Goal: Task Accomplishment & Management: Complete application form

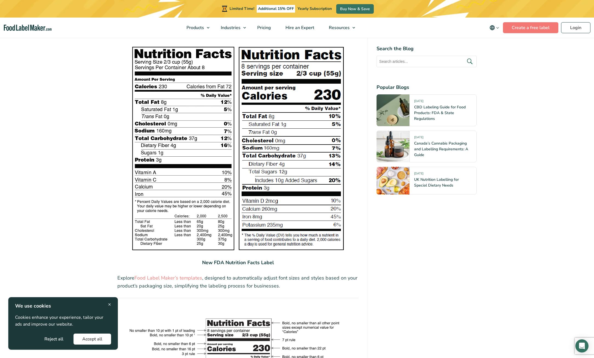
scroll to position [767, 0]
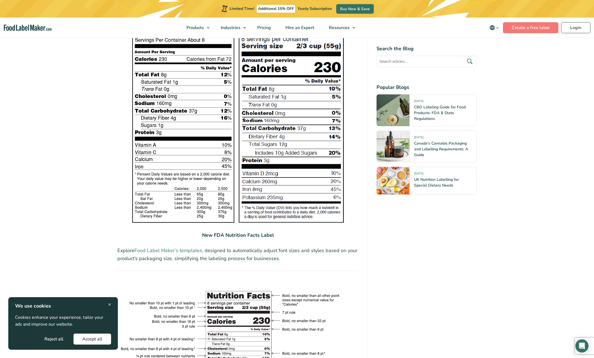
click at [171, 249] on link "Food Label Maker’s templates" at bounding box center [168, 250] width 68 height 7
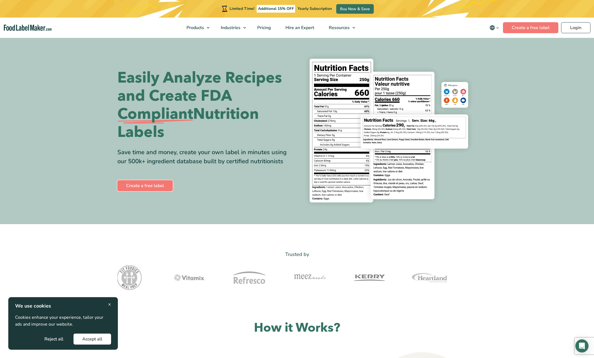
click at [140, 186] on link "Create a free label" at bounding box center [144, 185] width 55 height 11
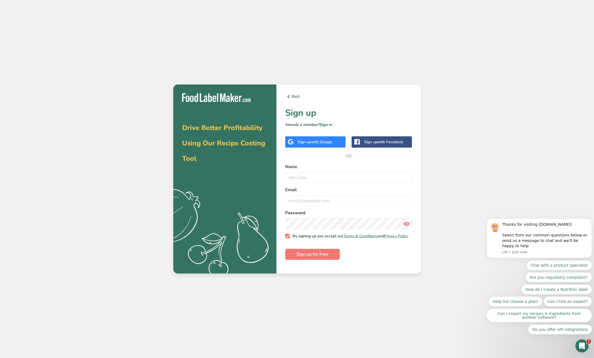
click at [330, 144] on span "with Google" at bounding box center [321, 141] width 21 height 5
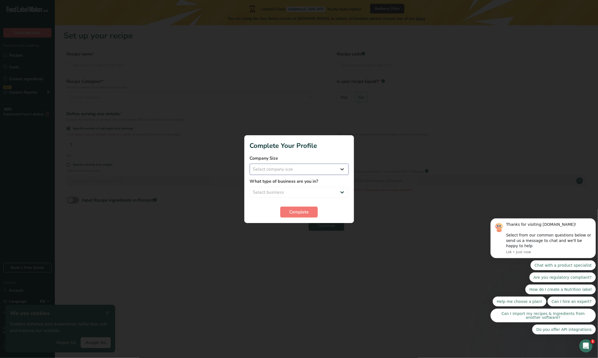
click at [339, 170] on select "Select company size Fewer than 10 Employees 10 to 50 Employees 51 to 500 Employ…" at bounding box center [299, 169] width 99 height 11
select select "1"
click at [250, 164] on select "Select company size Fewer than 10 Employees 10 to 50 Employees 51 to 500 Employ…" at bounding box center [299, 169] width 99 height 11
click at [312, 189] on select "Select business Packaged Food Manufacturer Restaurant & Cafe Bakery Meal Plans …" at bounding box center [299, 192] width 99 height 11
select select "1"
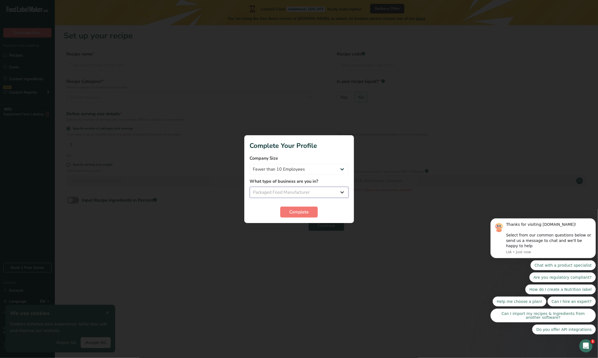
click at [250, 187] on select "Select business Packaged Food Manufacturer Restaurant & Cafe Bakery Meal Plans …" at bounding box center [299, 192] width 99 height 11
click at [296, 213] on span "Complete" at bounding box center [298, 212] width 19 height 7
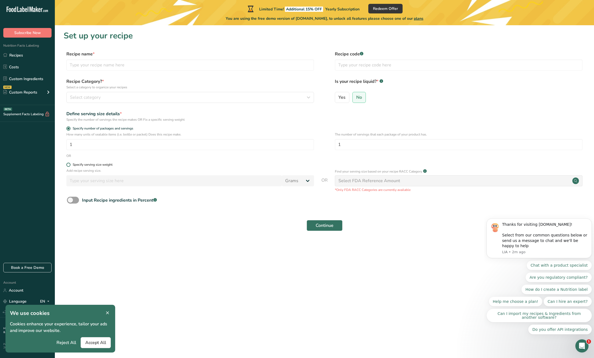
click at [67, 165] on span at bounding box center [68, 165] width 4 height 4
click at [67, 165] on input "Specify serving size weight" at bounding box center [68, 165] width 4 height 4
radio input "true"
radio input "false"
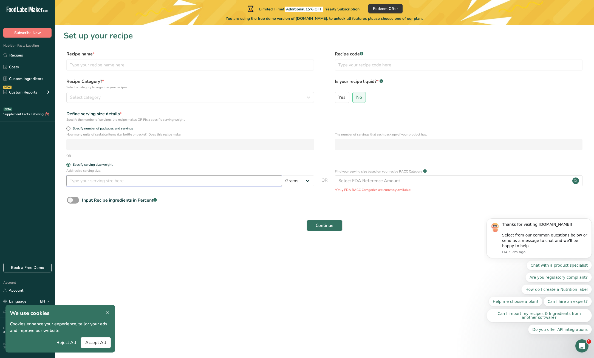
click at [96, 181] on input "number" at bounding box center [173, 180] width 215 height 11
type input "32"
click at [70, 127] on span at bounding box center [68, 128] width 4 height 4
click at [70, 127] on input "Specify number of packages and servings" at bounding box center [68, 129] width 4 height 4
radio input "true"
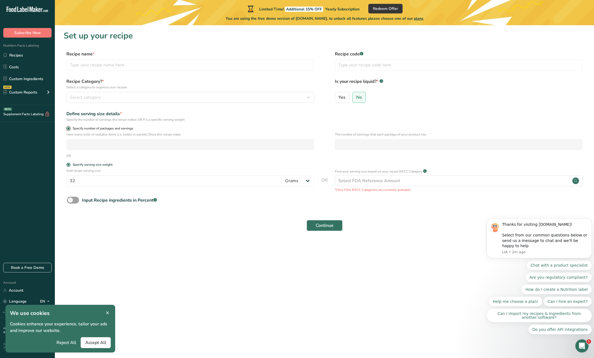
radio input "false"
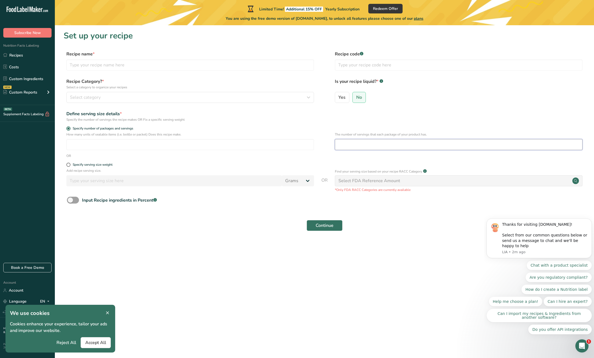
click at [343, 144] on input "number" at bounding box center [458, 144] width 247 height 11
type input "10"
click at [68, 166] on span at bounding box center [68, 165] width 4 height 4
click at [68, 166] on input "Specify serving size weight" at bounding box center [68, 165] width 4 height 4
radio input "true"
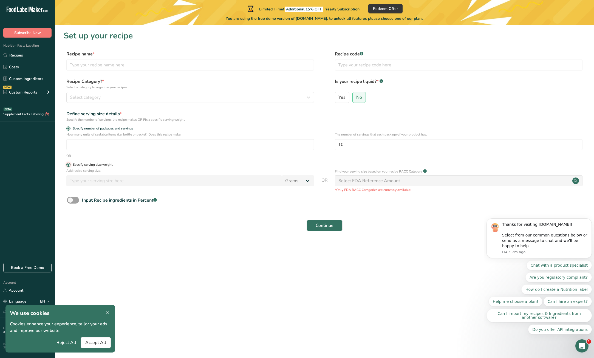
radio input "false"
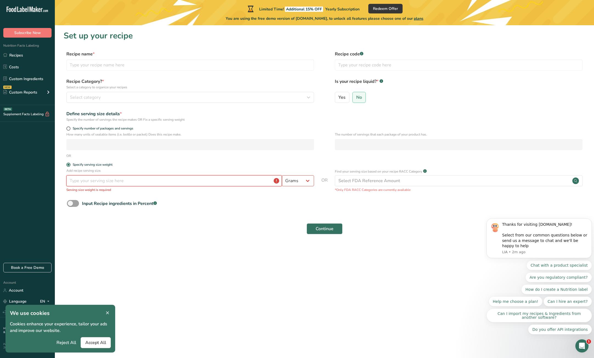
click at [92, 180] on input "number" at bounding box center [173, 180] width 215 height 11
type input "32"
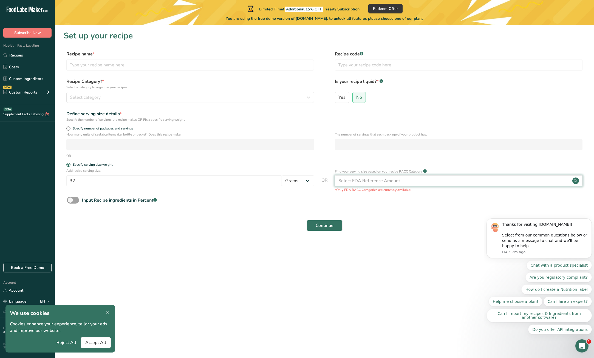
click at [358, 182] on div "Select FDA Reference Amount" at bounding box center [369, 180] width 62 height 7
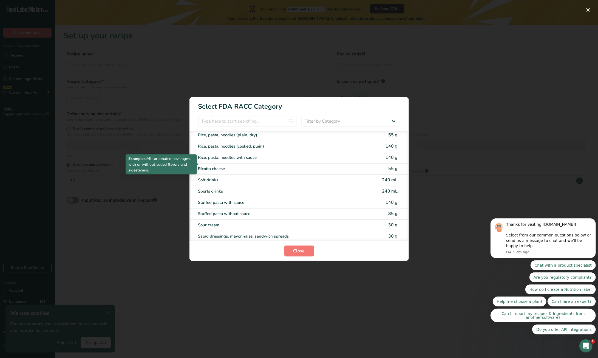
scroll to position [926, 0]
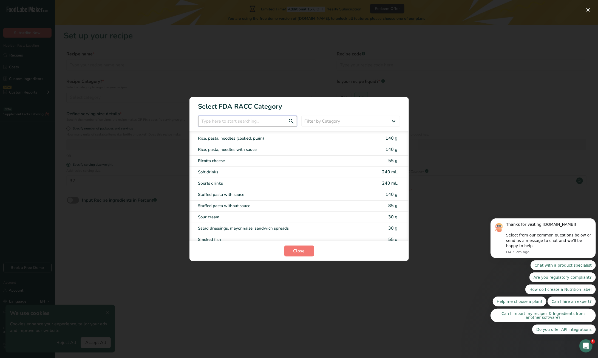
click at [219, 118] on input "RACC Category Selection Modal" at bounding box center [247, 121] width 99 height 11
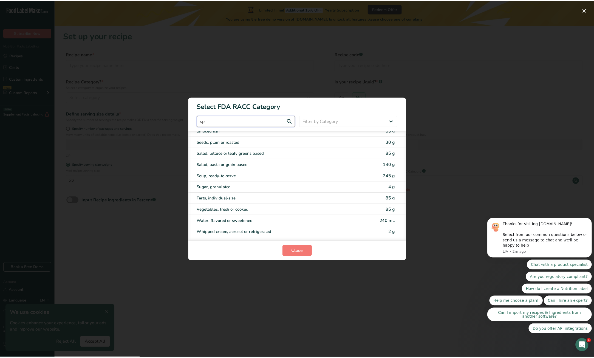
scroll to position [0, 0]
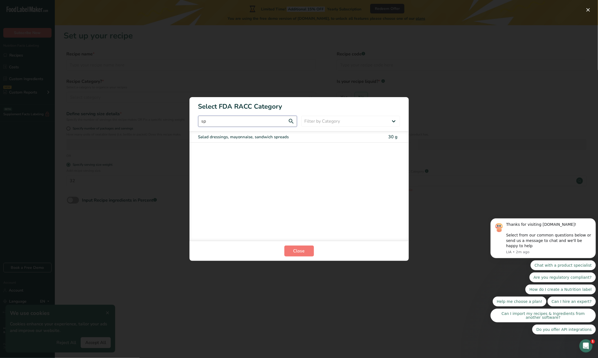
type input "s"
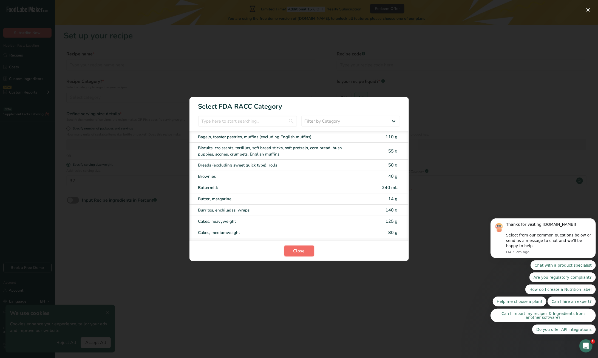
click at [297, 247] on button "Close" at bounding box center [299, 250] width 30 height 11
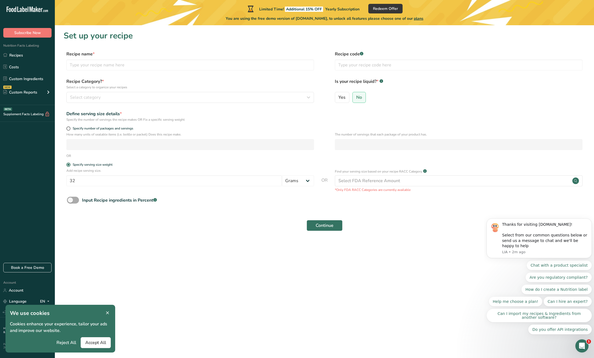
click at [77, 201] on span at bounding box center [73, 199] width 12 height 7
click at [70, 201] on input "Input Recipe ingredients in Percent .a-a{fill:#347362;}.b-a{fill:#fff;}" at bounding box center [69, 200] width 4 height 4
checkbox input "true"
click at [108, 313] on icon at bounding box center [107, 313] width 5 height 8
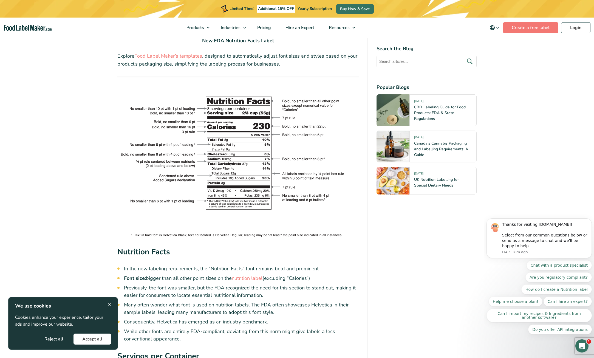
scroll to position [904, 0]
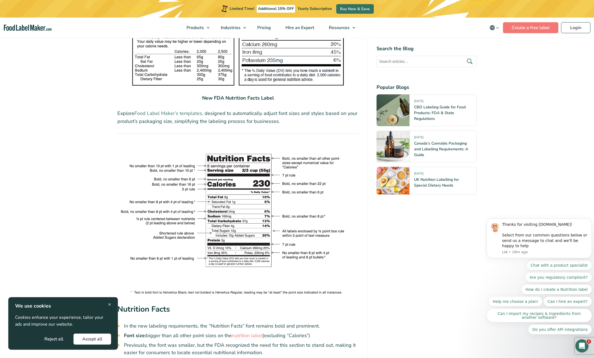
click at [180, 114] on link "Food Label Maker’s templates" at bounding box center [168, 113] width 68 height 7
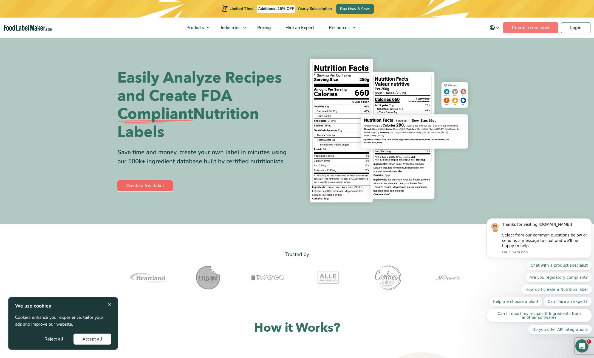
click at [141, 182] on link "Create a free label" at bounding box center [144, 185] width 55 height 11
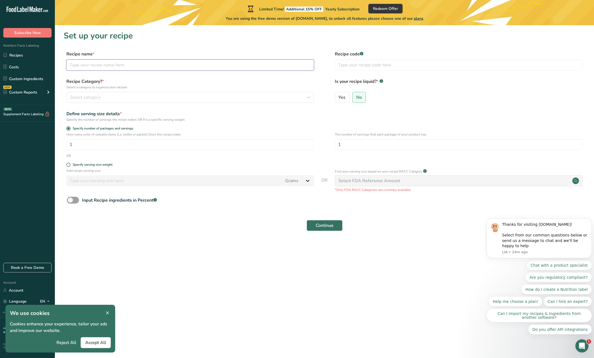
click at [92, 68] on input "text" at bounding box center [189, 64] width 247 height 11
type input "SMOOTH"
click at [82, 95] on span "Select category" at bounding box center [85, 97] width 31 height 7
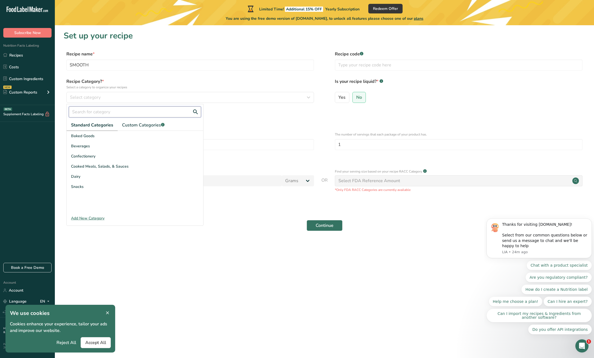
click at [83, 111] on input "text" at bounding box center [135, 111] width 132 height 11
type input "spreads"
click at [139, 136] on div "No categories found" at bounding box center [135, 136] width 136 height 7
click at [138, 127] on span "Custom Categories .a-a{fill:#347362;}.b-a{fill:#fff;}" at bounding box center [143, 125] width 42 height 7
click at [92, 124] on span "Standard Categories" at bounding box center [92, 125] width 42 height 7
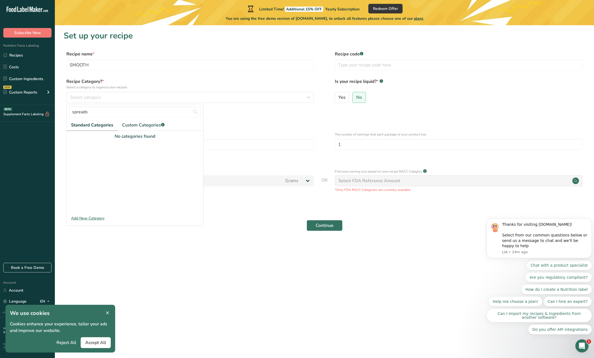
click at [90, 218] on div "Add New Category" at bounding box center [135, 218] width 136 height 6
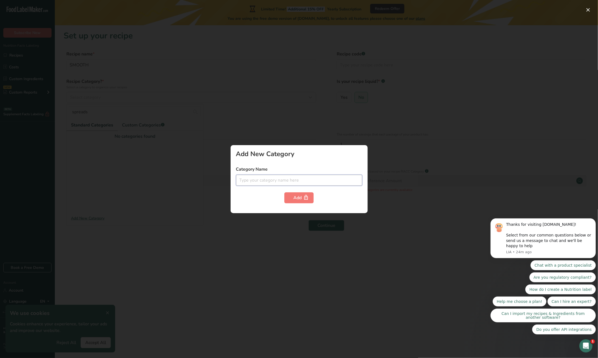
click at [271, 177] on input "text" at bounding box center [299, 180] width 126 height 11
type input "Spreads"
click at [307, 198] on icon "button" at bounding box center [305, 197] width 5 height 8
click at [162, 169] on div at bounding box center [299, 179] width 598 height 358
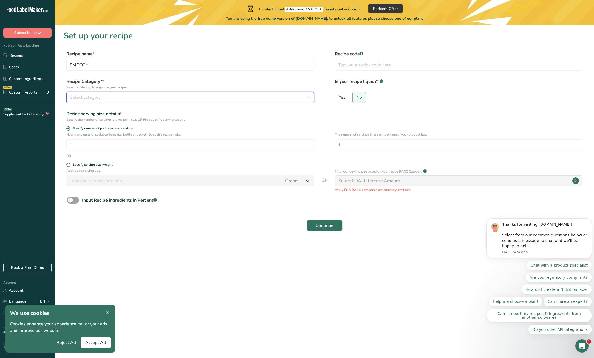
click at [97, 98] on span "Select category" at bounding box center [85, 97] width 31 height 7
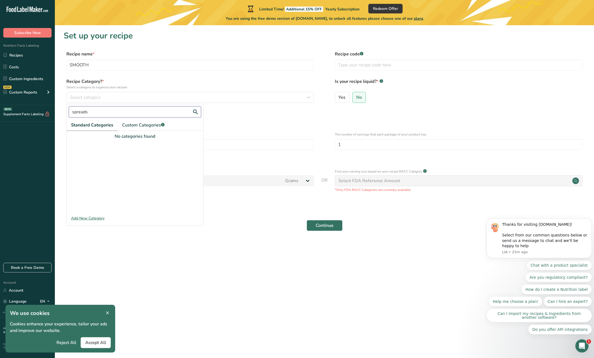
drag, startPoint x: 149, startPoint y: 112, endPoint x: 0, endPoint y: 108, distance: 148.9
click at [0, 108] on div ".a-20{fill:#fff;} Subscribe Now Nutrition Facts Labeling Recipes Costs Custom I…" at bounding box center [297, 179] width 594 height 358
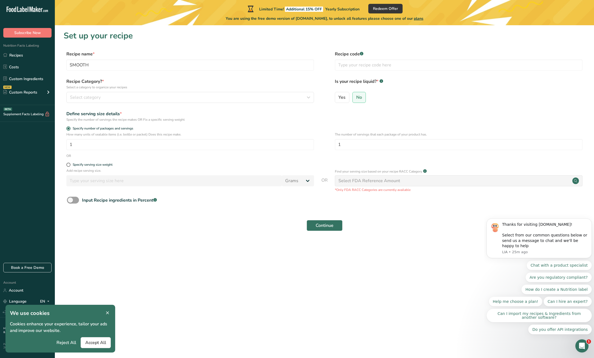
click at [153, 76] on form "Recipe name * SMOOTH Recipe code .a-a{fill:#347362;}.b-a{fill:#fff;} Recipe Cat…" at bounding box center [324, 142] width 521 height 183
click at [102, 80] on span "*" at bounding box center [103, 81] width 2 height 6
click at [95, 98] on span "Select category" at bounding box center [85, 97] width 31 height 7
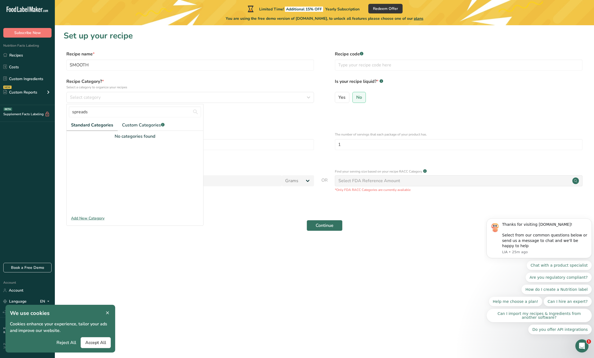
click at [95, 124] on span "Standard Categories" at bounding box center [92, 125] width 42 height 7
drag, startPoint x: 98, startPoint y: 110, endPoint x: 66, endPoint y: 110, distance: 32.3
click at [66, 110] on form "Recipe name * SMOOTH Recipe code .a-a{fill:#347362;}.b-a{fill:#fff;} Recipe Cat…" at bounding box center [324, 142] width 521 height 183
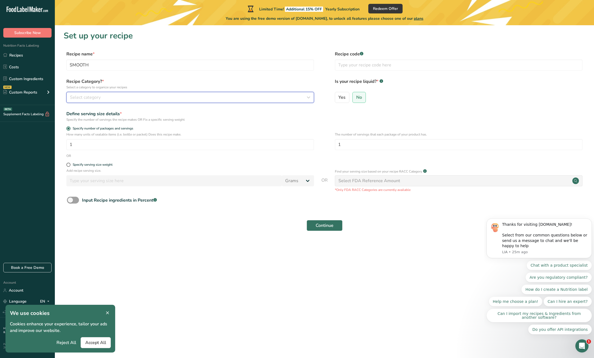
click at [86, 97] on span "Select category" at bounding box center [85, 97] width 31 height 7
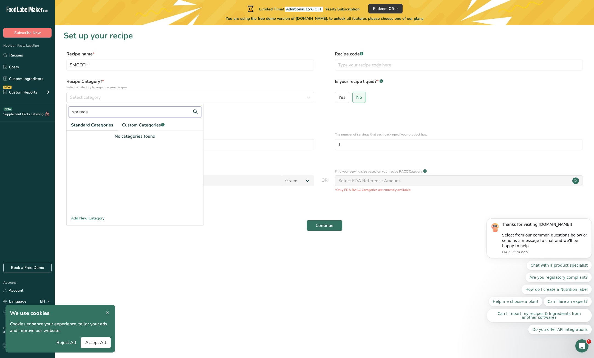
click at [97, 110] on input "spreads" at bounding box center [135, 111] width 132 height 11
type input "s"
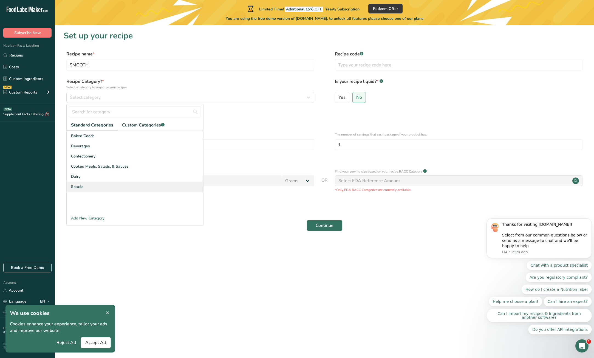
click at [92, 184] on div "Snacks" at bounding box center [135, 186] width 136 height 10
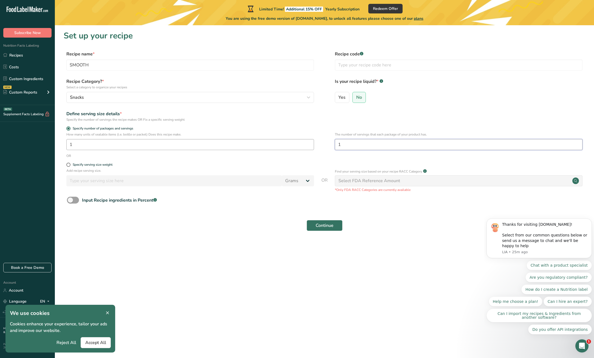
drag, startPoint x: 354, startPoint y: 146, endPoint x: 309, endPoint y: 142, distance: 45.1
click at [311, 142] on div "How many units of sealable items (i.e. bottle or packet) Does this recipe make.…" at bounding box center [324, 142] width 521 height 21
type input "10"
click at [230, 207] on div "Input Recipe ingredients in Percent .a-a{fill:#347362;}.b-a{fill:#fff;}" at bounding box center [324, 201] width 521 height 11
click at [69, 165] on span at bounding box center [68, 165] width 4 height 4
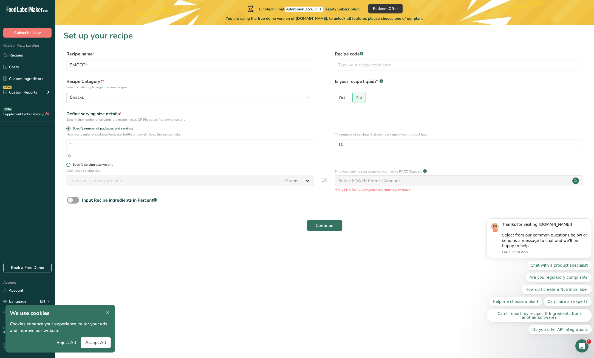
click at [69, 165] on input "Specify serving size weight" at bounding box center [68, 165] width 4 height 4
radio input "true"
radio input "false"
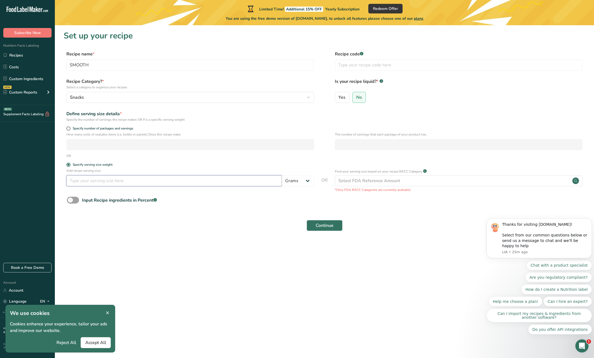
click at [79, 182] on input "number" at bounding box center [173, 180] width 215 height 11
type input "32"
click at [225, 210] on form "Recipe name * SMOOTH Recipe code .a-a{fill:#347362;}.b-a{fill:#fff;} Recipe Cat…" at bounding box center [324, 142] width 521 height 183
click at [380, 177] on div "Select FDA Reference Amount" at bounding box center [369, 180] width 62 height 7
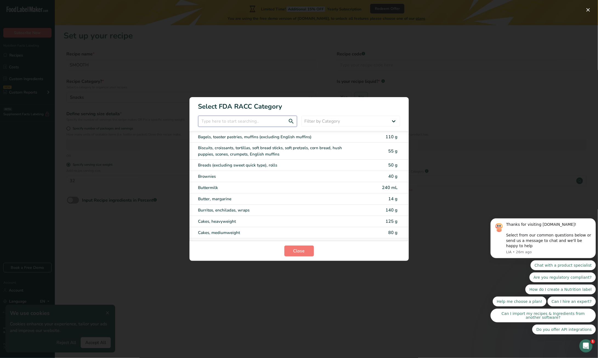
click at [267, 119] on input "RACC Category Selection Modal" at bounding box center [247, 121] width 99 height 11
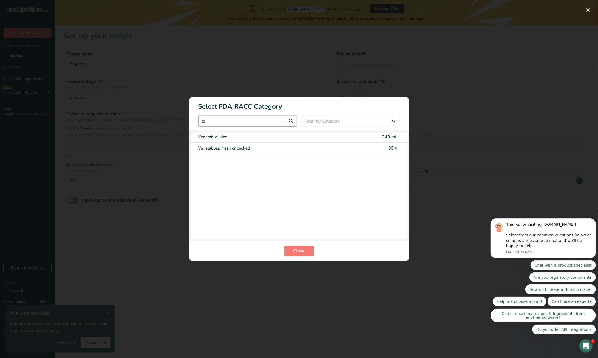
type input "t"
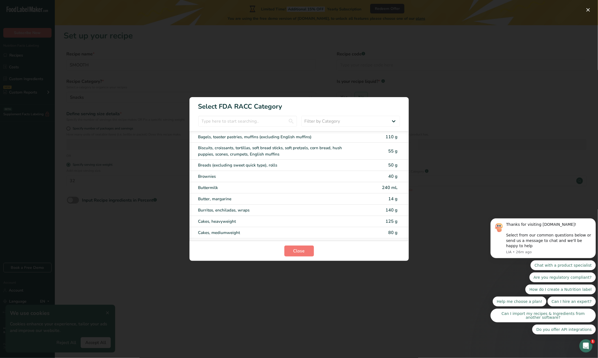
click at [504, 72] on div "RACC Category Selection Modal" at bounding box center [299, 179] width 598 height 358
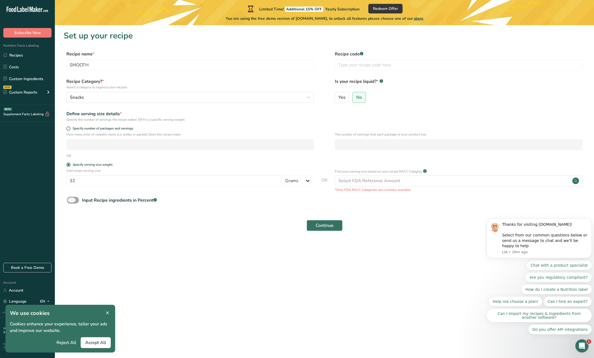
click at [75, 198] on span at bounding box center [73, 199] width 12 height 7
click at [70, 198] on input "Input Recipe ingredients in Percent .a-a{fill:#347362;}.b-a{fill:#fff;}" at bounding box center [69, 200] width 4 height 4
checkbox input "true"
click at [337, 222] on input "number" at bounding box center [308, 223] width 483 height 11
type input "330"
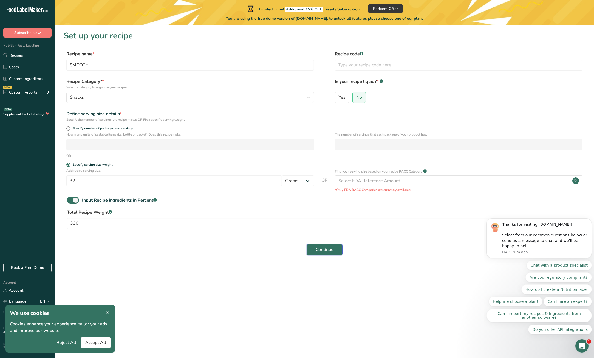
click at [332, 250] on span "Continue" at bounding box center [324, 249] width 18 height 7
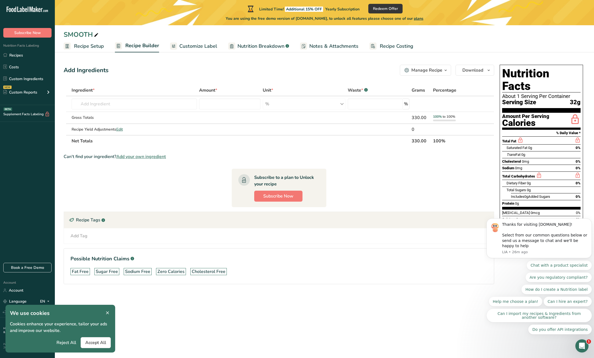
click at [86, 43] on span "Recipe Setup" at bounding box center [89, 45] width 30 height 7
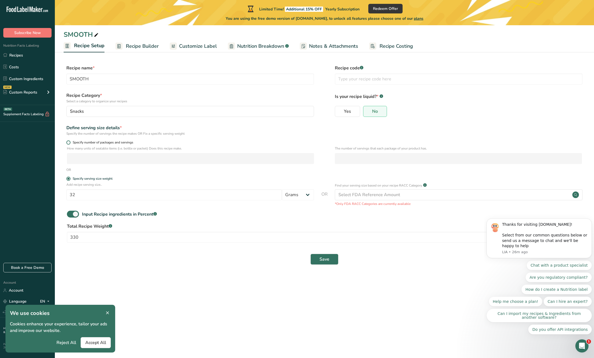
click at [69, 142] on span at bounding box center [68, 142] width 4 height 4
click at [69, 142] on input "Specify number of packages and servings" at bounding box center [68, 143] width 4 height 4
radio input "true"
radio input "false"
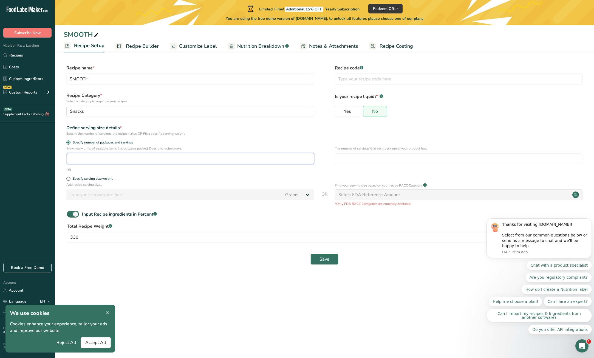
click at [87, 158] on input "number" at bounding box center [190, 158] width 247 height 11
click at [321, 258] on span "Save" at bounding box center [324, 259] width 10 height 7
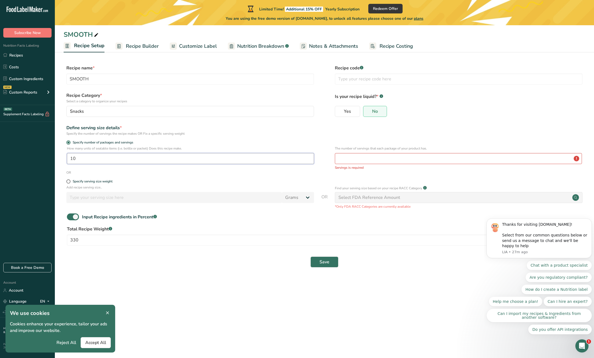
drag, startPoint x: 96, startPoint y: 160, endPoint x: 64, endPoint y: 158, distance: 31.8
click at [64, 158] on div "How many units of sealable items (i.e. bottle or packet) Does this recipe make.…" at bounding box center [324, 158] width 521 height 24
type input "1"
click at [397, 158] on input "number" at bounding box center [458, 158] width 247 height 11
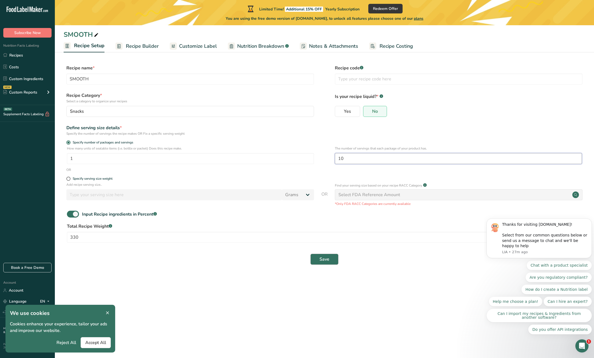
type input "10"
click at [320, 260] on span "Save" at bounding box center [324, 259] width 10 height 7
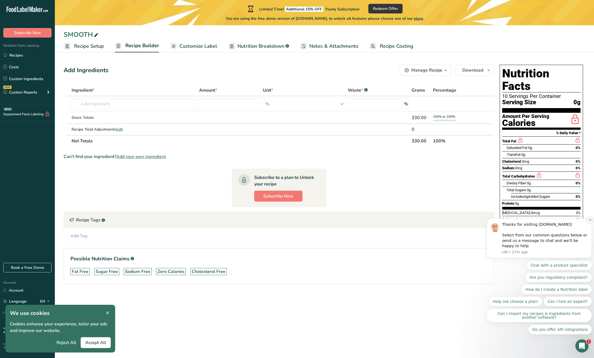
click at [590, 221] on icon "Dismiss notification" at bounding box center [589, 219] width 3 height 3
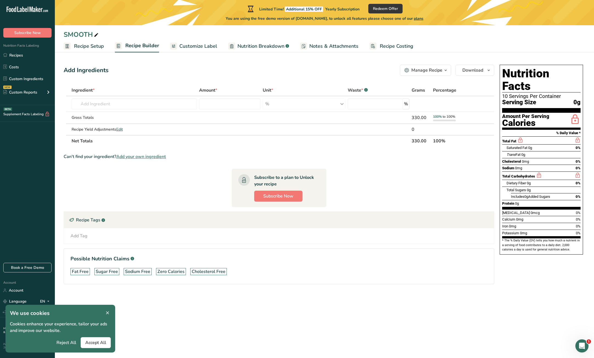
click at [206, 46] on span "Customize Label" at bounding box center [198, 45] width 38 height 7
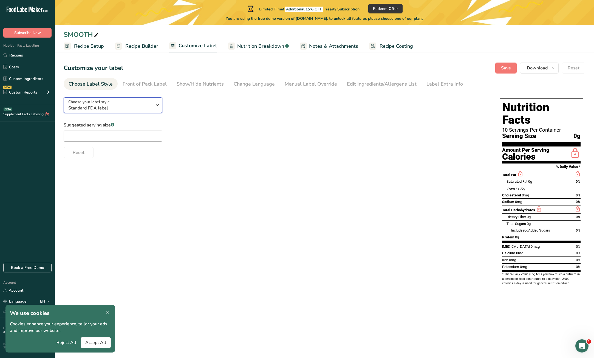
click at [159, 102] on icon "button" at bounding box center [157, 105] width 7 height 10
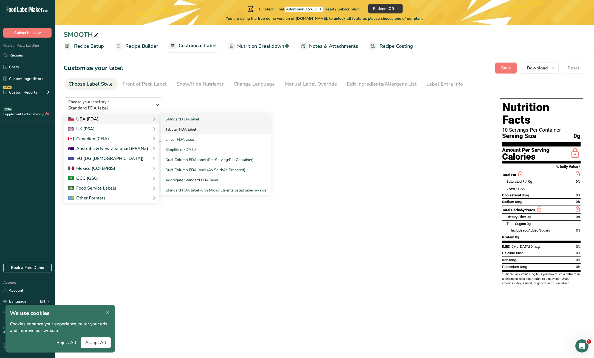
click at [194, 130] on link "Tabular FDA label" at bounding box center [216, 129] width 110 height 10
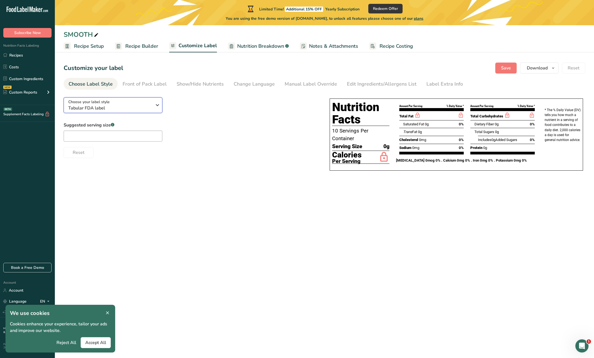
click at [156, 106] on icon "button" at bounding box center [157, 105] width 7 height 10
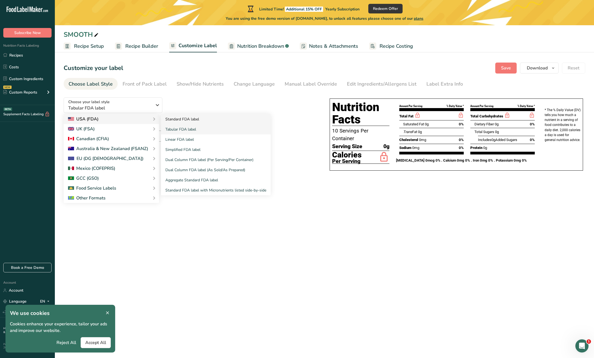
click at [179, 117] on link "Standard FDA label" at bounding box center [216, 119] width 110 height 10
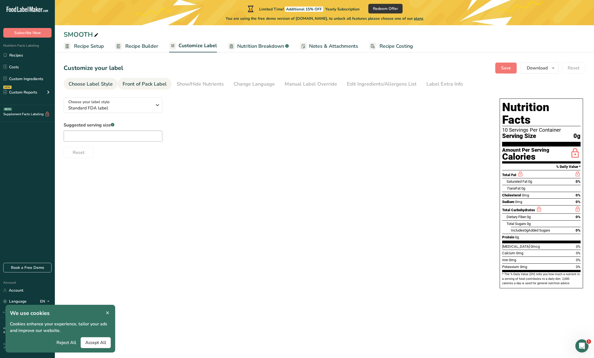
click at [145, 85] on div "Front of Pack Label" at bounding box center [144, 83] width 44 height 7
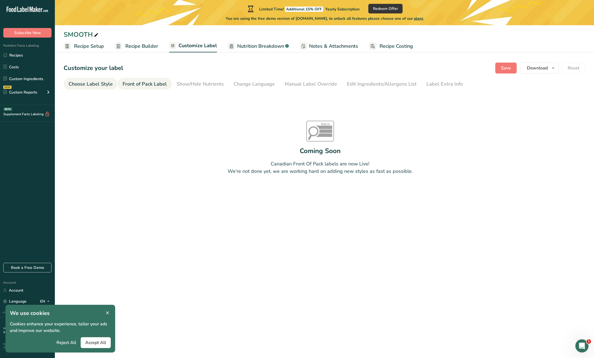
click at [90, 85] on div "Choose Label Style" at bounding box center [91, 83] width 44 height 7
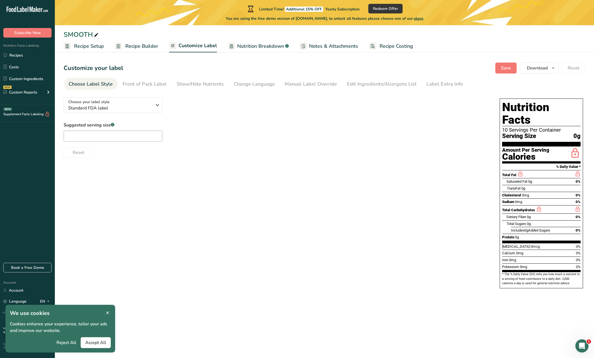
click at [138, 43] on span "Recipe Builder" at bounding box center [141, 45] width 33 height 7
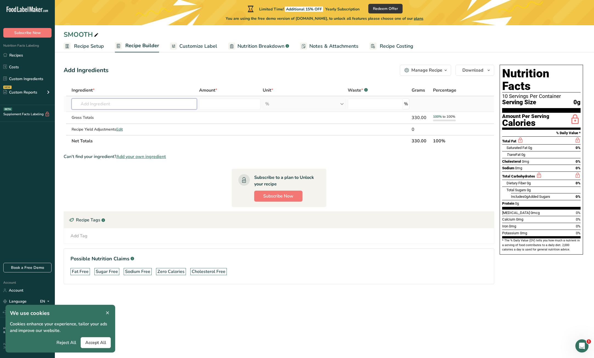
click at [112, 104] on input "text" at bounding box center [134, 103] width 125 height 11
click at [209, 99] on input "number" at bounding box center [230, 103] width 62 height 11
click at [172, 143] on th "Net Totals" at bounding box center [240, 141] width 340 height 12
click at [197, 45] on span "Customize Label" at bounding box center [198, 45] width 38 height 7
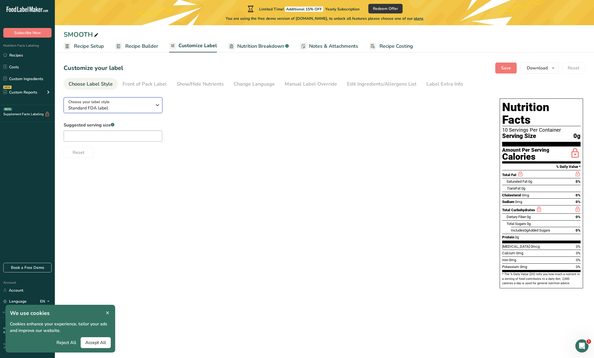
click at [152, 105] on div "Choose your label style Standard FDA label" at bounding box center [112, 105] width 88 height 12
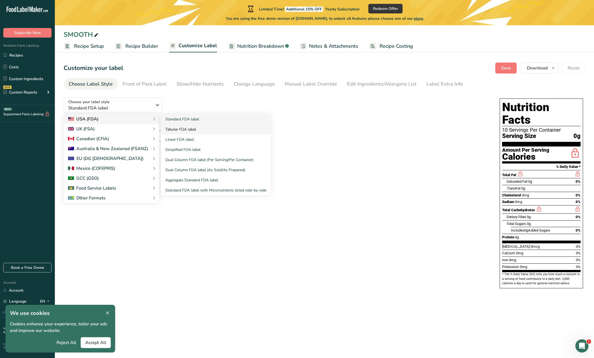
click at [192, 130] on link "Tabular FDA label" at bounding box center [216, 129] width 110 height 10
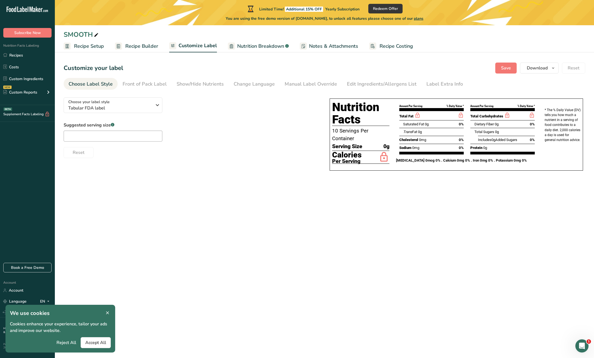
drag, startPoint x: 512, startPoint y: 122, endPoint x: 479, endPoint y: 185, distance: 71.0
click at [479, 185] on main "Limited Time! Additional 15% OFF Yearly Subscription Redeem Offer You are using…" at bounding box center [297, 179] width 594 height 358
click at [134, 43] on span "Recipe Builder" at bounding box center [141, 45] width 33 height 7
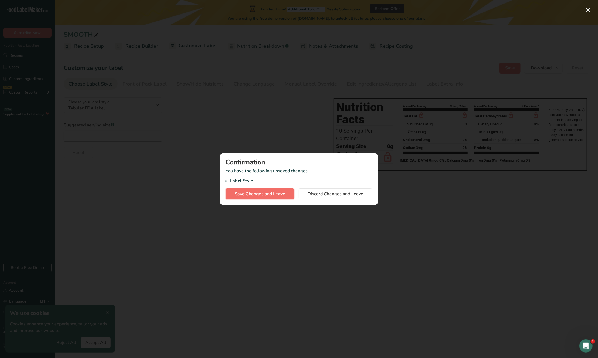
click at [262, 193] on span "Save Changes and Leave" at bounding box center [260, 193] width 50 height 7
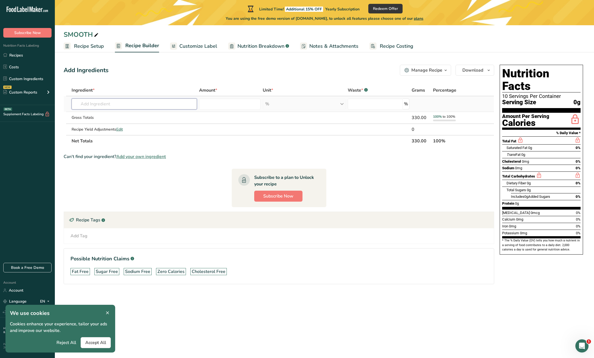
click at [109, 103] on input "text" at bounding box center [134, 103] width 125 height 11
click at [217, 101] on input "number" at bounding box center [230, 103] width 62 height 11
click at [84, 104] on input "text" at bounding box center [134, 103] width 125 height 11
click at [440, 70] on div "Manage Recipe" at bounding box center [426, 70] width 31 height 7
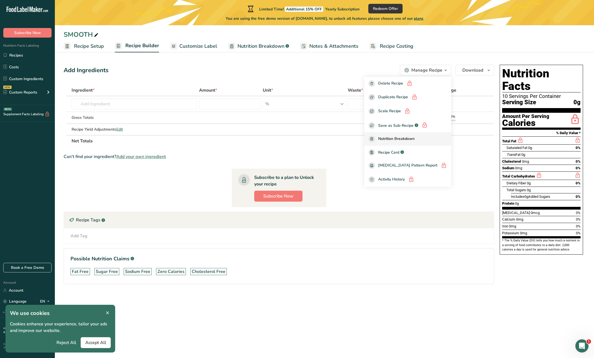
click at [414, 136] on span "Nutrition Breakdown" at bounding box center [396, 139] width 36 height 6
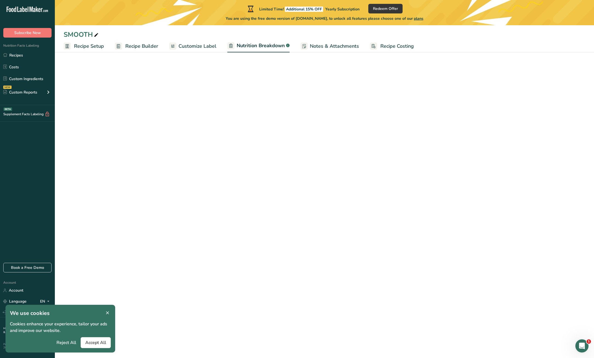
select select "Calories"
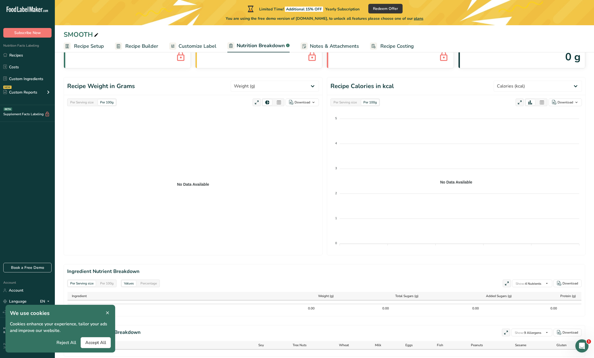
scroll to position [28, 0]
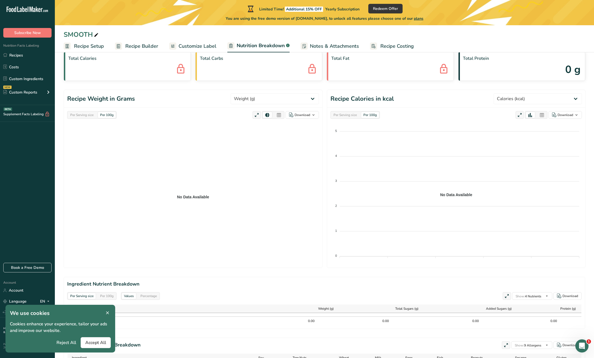
click at [138, 47] on span "Recipe Builder" at bounding box center [141, 45] width 33 height 7
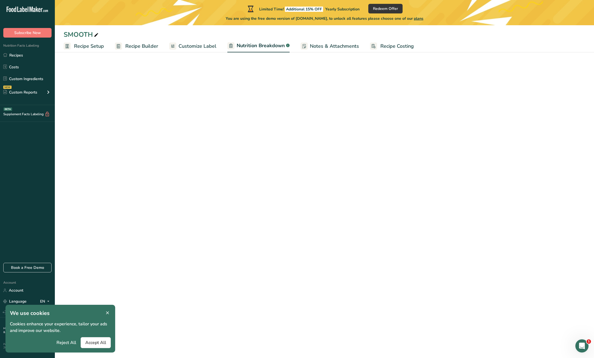
select select "Calories"
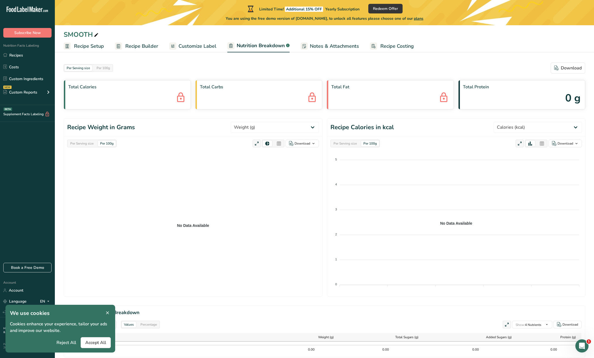
scroll to position [28, 0]
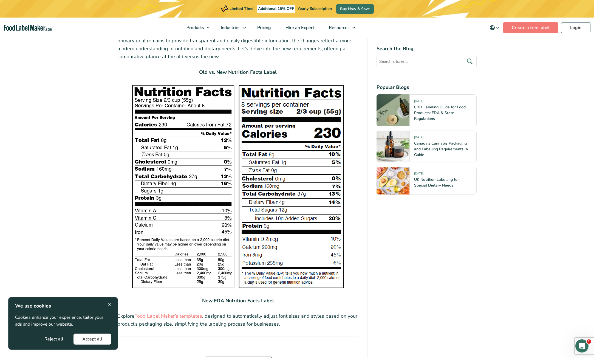
scroll to position [685, 0]
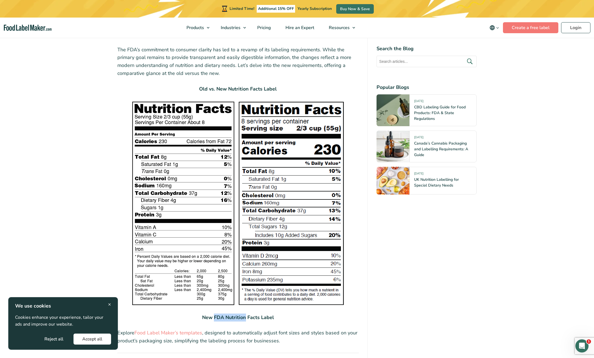
drag, startPoint x: 214, startPoint y: 316, endPoint x: 245, endPoint y: 317, distance: 31.3
click at [245, 317] on strong "New FDA Nutrition Facts Label" at bounding box center [238, 317] width 72 height 7
copy strong "FDA Nutrition"
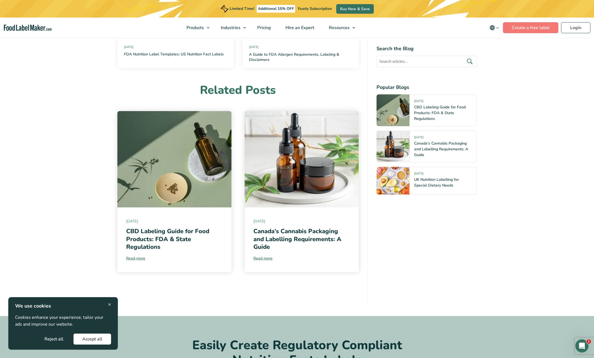
scroll to position [2411, 0]
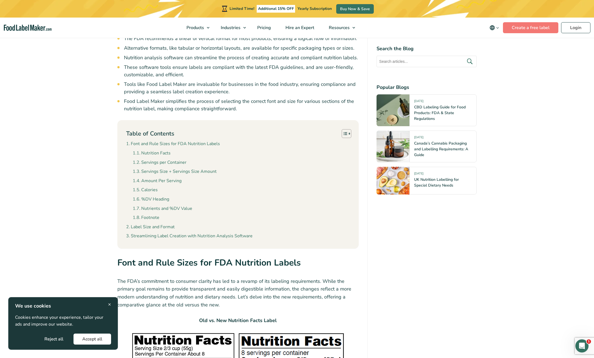
scroll to position [466, 0]
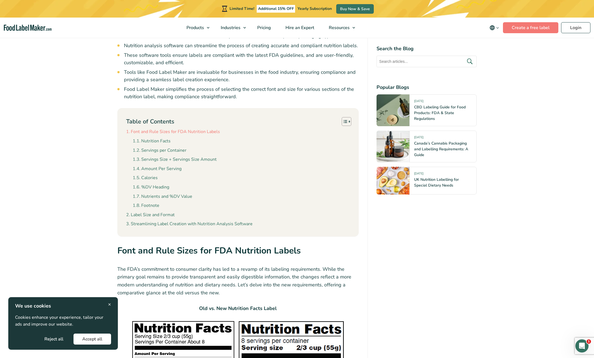
click at [183, 132] on link "Font and Rule Sizes for FDA Nutrition Labels" at bounding box center [173, 131] width 94 height 7
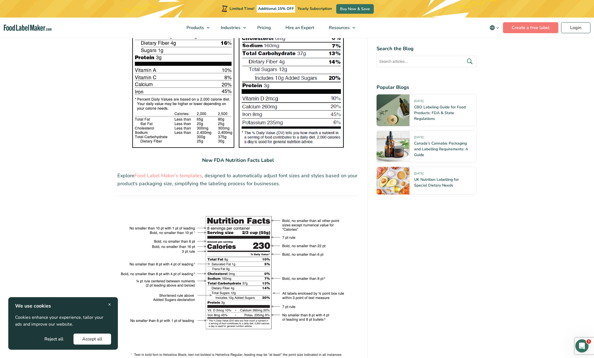
scroll to position [869, 0]
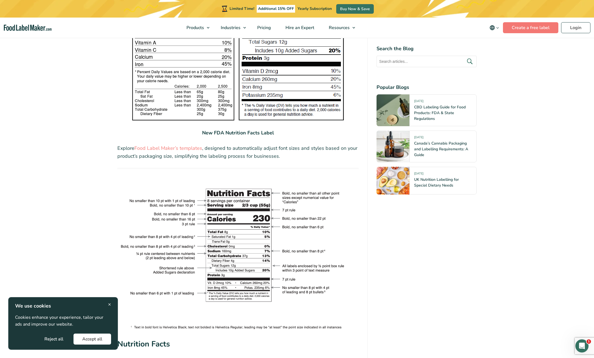
click at [205, 175] on img at bounding box center [237, 249] width 241 height 163
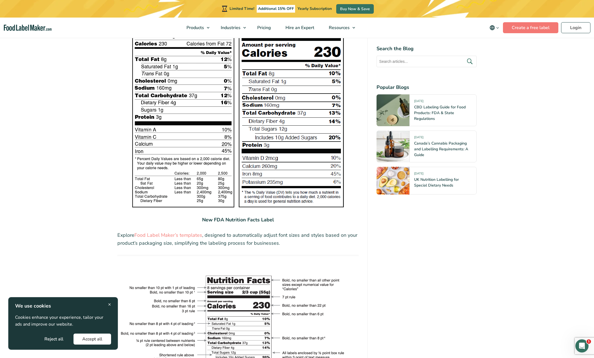
scroll to position [787, 0]
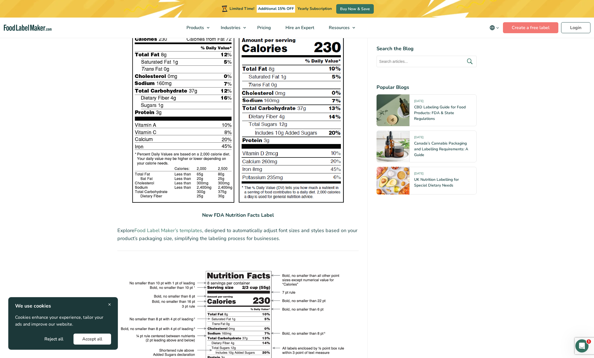
click at [184, 230] on link "Food Label Maker’s templates" at bounding box center [168, 230] width 68 height 7
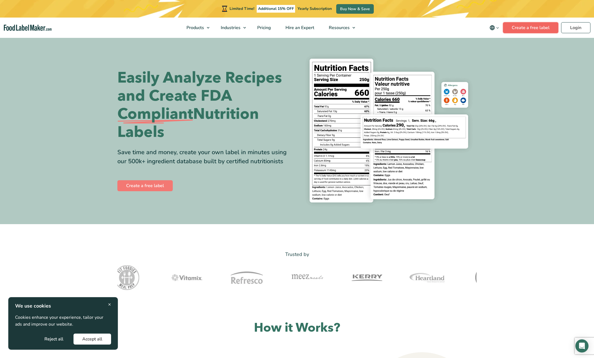
click at [537, 29] on link "Create a free label" at bounding box center [530, 27] width 55 height 11
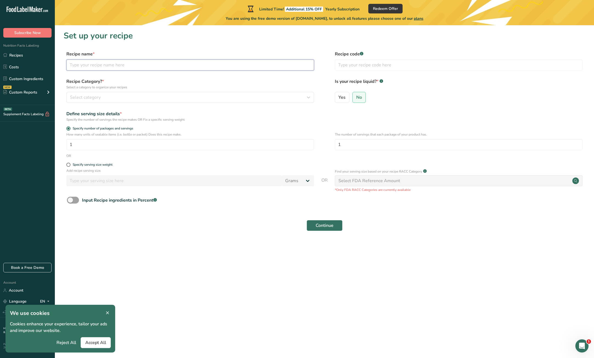
click at [145, 63] on input "text" at bounding box center [189, 64] width 247 height 11
click at [376, 60] on input "text" at bounding box center [458, 64] width 247 height 11
click at [114, 97] on div "Select category" at bounding box center [188, 97] width 237 height 7
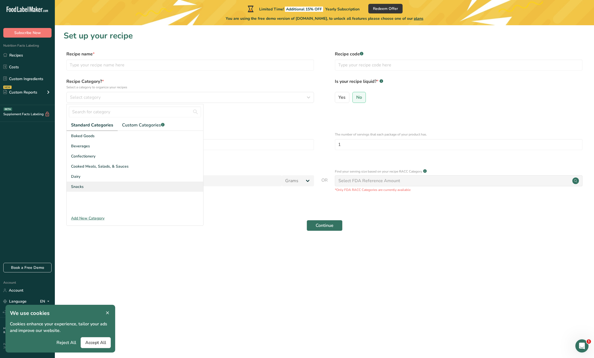
click at [93, 187] on div "Snacks" at bounding box center [135, 186] width 136 height 10
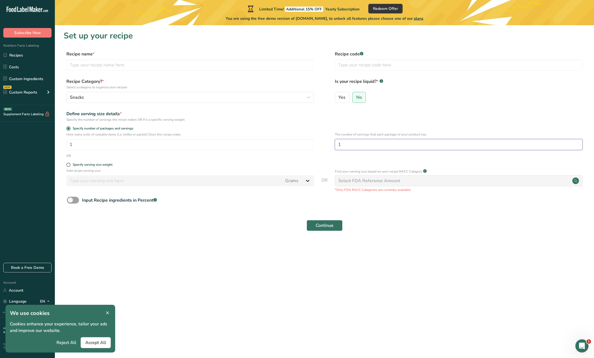
click at [360, 145] on input "1" at bounding box center [458, 144] width 247 height 11
type input "10"
click at [227, 175] on div "Add recipe serving size. Grams kg mg mcg lb oz l mL fl oz tbsp tsp cup qt gallon" at bounding box center [189, 178] width 247 height 21
click at [70, 165] on span at bounding box center [68, 165] width 4 height 4
click at [70, 165] on input "Specify serving size weight" at bounding box center [68, 165] width 4 height 4
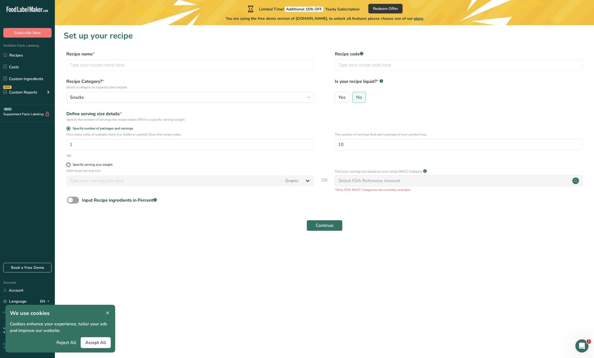
radio input "true"
radio input "false"
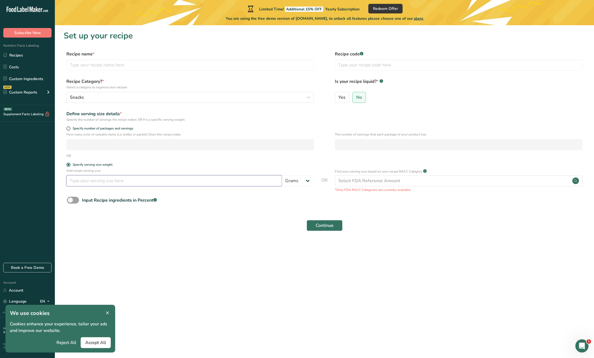
click at [97, 183] on input "number" at bounding box center [173, 180] width 215 height 11
type input "32"
click at [182, 211] on form "Recipe name * Recipe code .a-a{fill:#347362;}.b-a{fill:#fff;} Recipe Category? …" at bounding box center [324, 142] width 521 height 183
click at [330, 224] on span "Continue" at bounding box center [324, 225] width 18 height 7
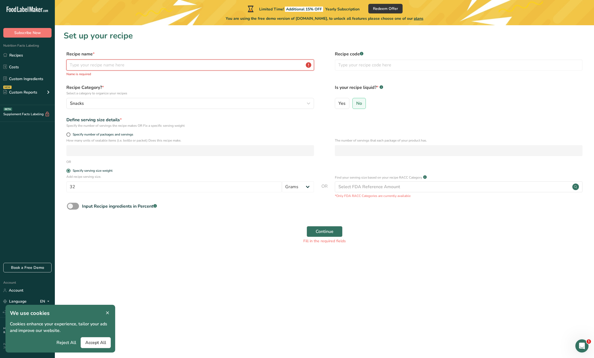
click at [124, 64] on input "text" at bounding box center [189, 64] width 247 height 11
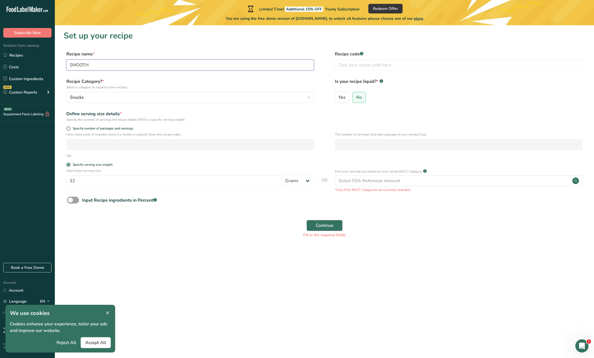
type input "SMOOTH"
click at [316, 221] on button "Continue" at bounding box center [324, 225] width 36 height 11
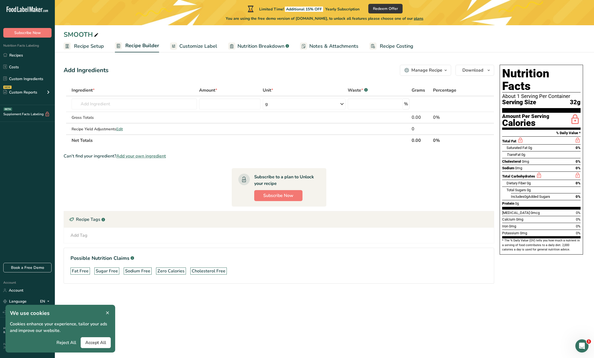
click at [204, 44] on span "Customize Label" at bounding box center [198, 45] width 38 height 7
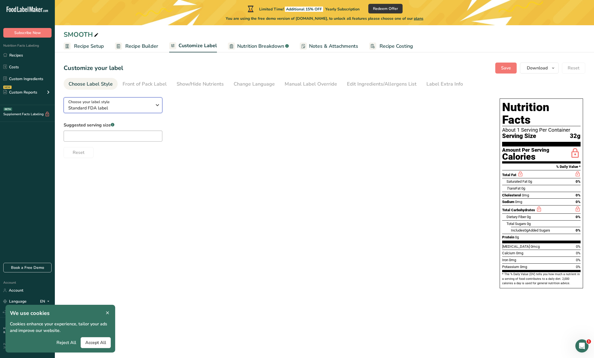
click at [144, 108] on span "Standard FDA label" at bounding box center [110, 108] width 84 height 7
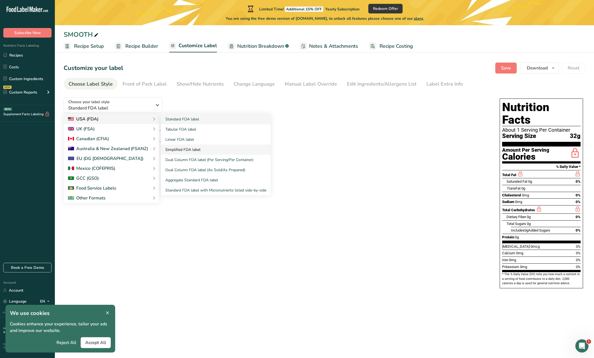
click at [193, 146] on link "Simplified FDA label" at bounding box center [216, 149] width 110 height 10
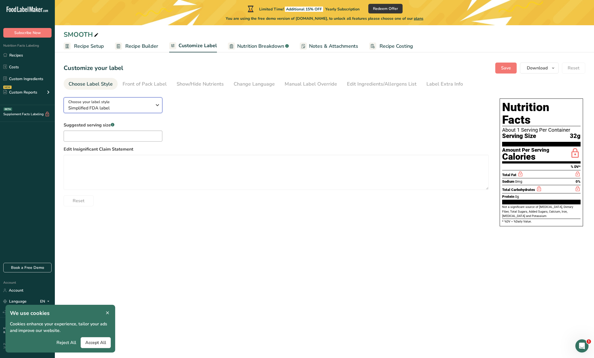
click at [151, 108] on span "Simplified FDA label" at bounding box center [110, 108] width 84 height 7
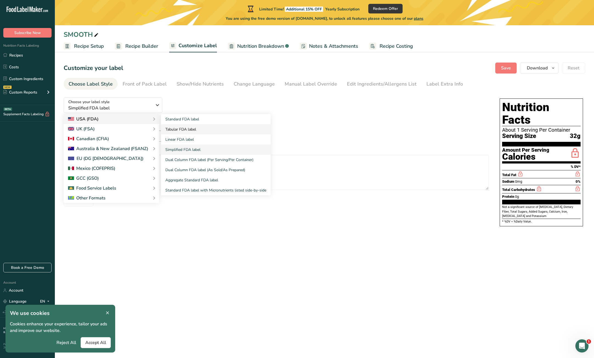
click at [189, 128] on link "Tabular FDA label" at bounding box center [216, 129] width 110 height 10
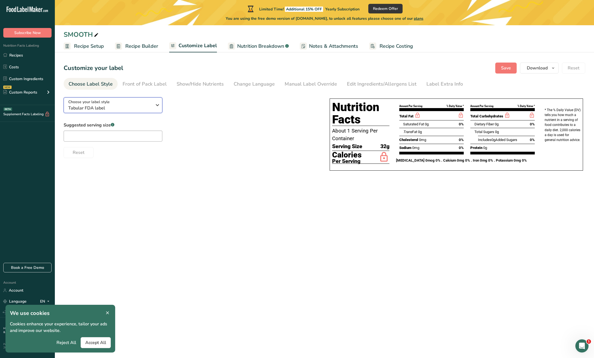
click at [152, 107] on div "Choose your label style Tabular FDA label" at bounding box center [112, 105] width 88 height 12
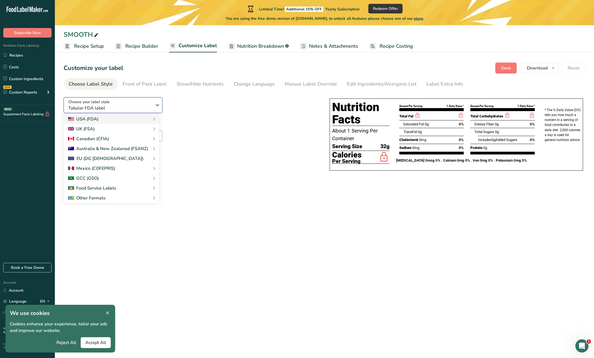
click at [154, 104] on icon "button" at bounding box center [157, 105] width 7 height 10
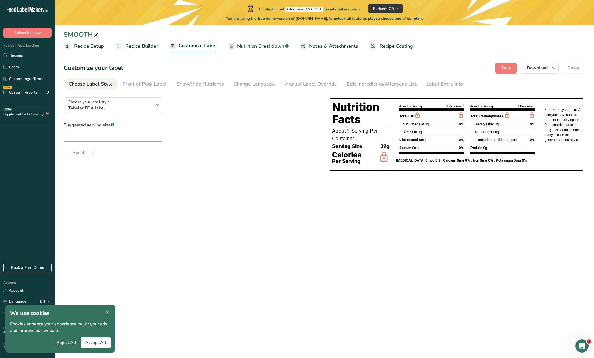
click at [264, 109] on div "Choose your label style Tabular FDA label USA (FDA) Standard FDA label Tabular …" at bounding box center [191, 125] width 255 height 65
click at [141, 49] on span "Recipe Builder" at bounding box center [141, 45] width 33 height 7
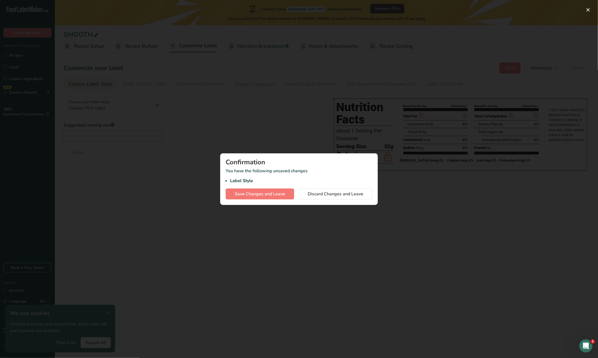
click at [390, 194] on div at bounding box center [299, 179] width 598 height 358
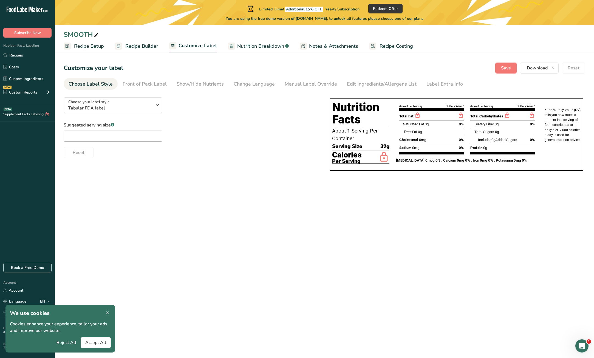
click at [259, 45] on span "Nutrition Breakdown" at bounding box center [260, 45] width 47 height 7
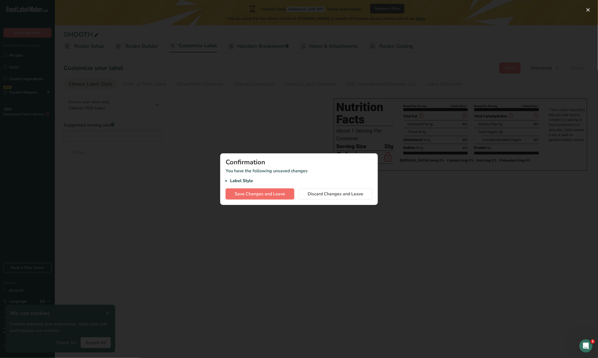
click at [268, 194] on span "Save Changes and Leave" at bounding box center [260, 193] width 50 height 7
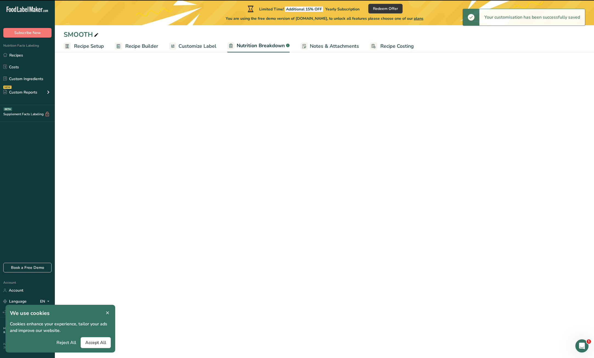
select select "Calories"
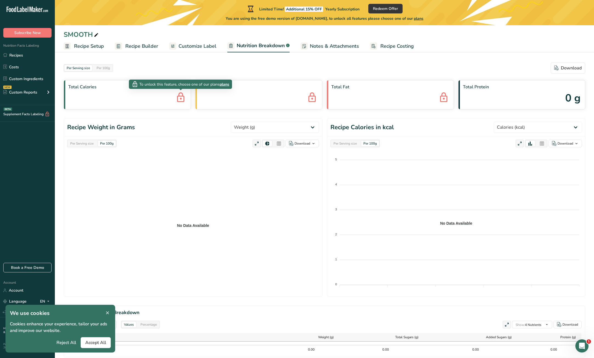
click at [183, 100] on icon at bounding box center [180, 97] width 11 height 15
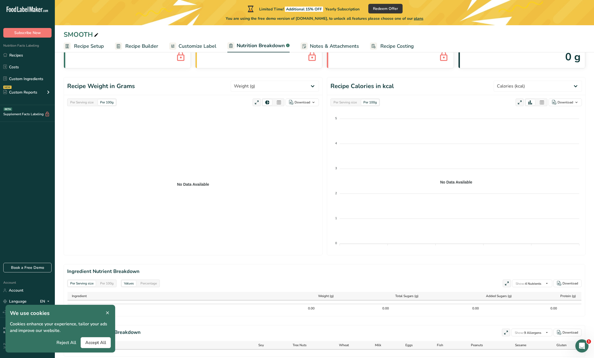
scroll to position [56, 0]
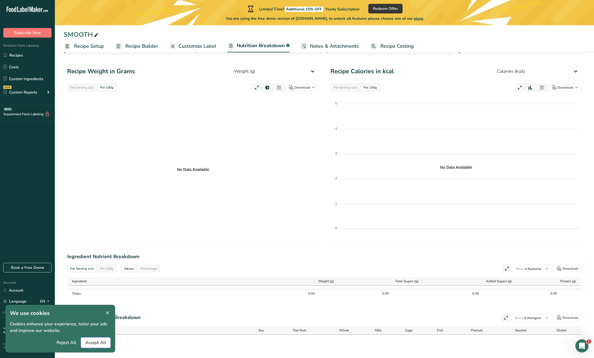
click at [98, 341] on span "Accept All" at bounding box center [95, 342] width 21 height 7
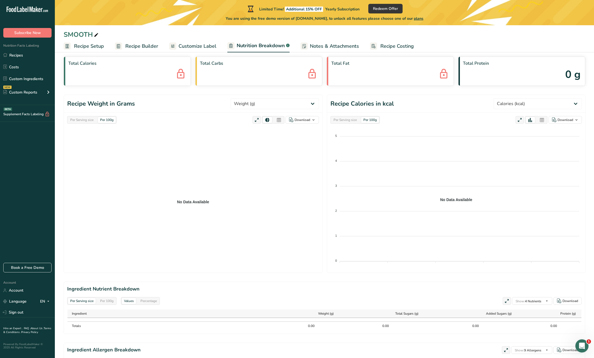
scroll to position [0, 0]
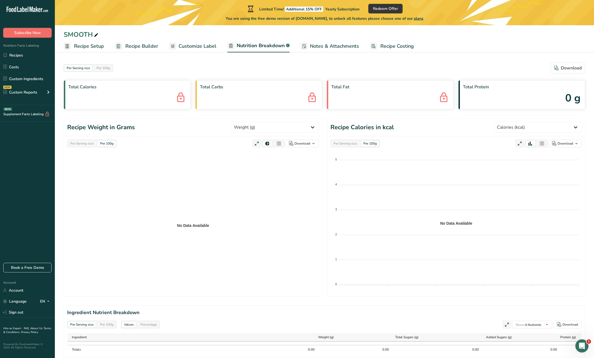
click at [40, 33] on span "Subscribe Now" at bounding box center [27, 33] width 27 height 6
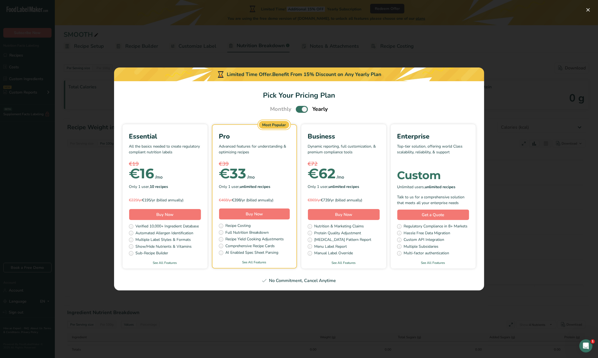
click at [541, 242] on div "Pick Your Pricing Plan Modal" at bounding box center [299, 179] width 598 height 358
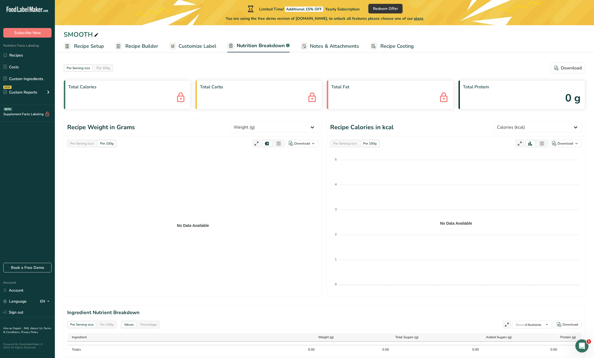
click at [197, 48] on span "Customize Label" at bounding box center [197, 45] width 38 height 7
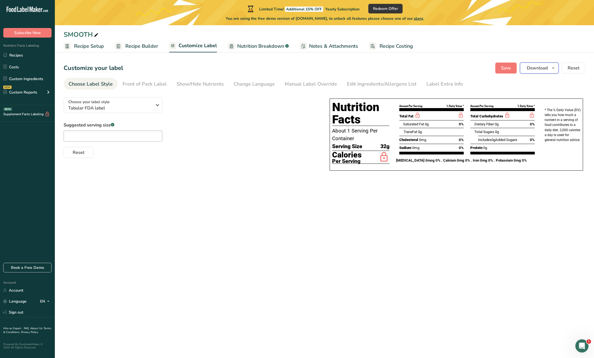
click at [545, 67] on span "Download" at bounding box center [536, 68] width 21 height 7
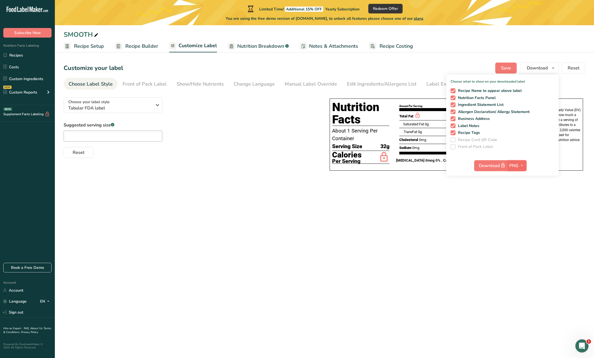
click at [519, 165] on span "button" at bounding box center [521, 165] width 7 height 7
click at [520, 203] on link "PDF" at bounding box center [518, 203] width 18 height 9
click at [493, 164] on span "Download" at bounding box center [492, 165] width 27 height 7
click at [280, 130] on div "Suggested serving size .a-a{fill:#347362;}.b-a{fill:#fff;} Reset" at bounding box center [191, 140] width 255 height 36
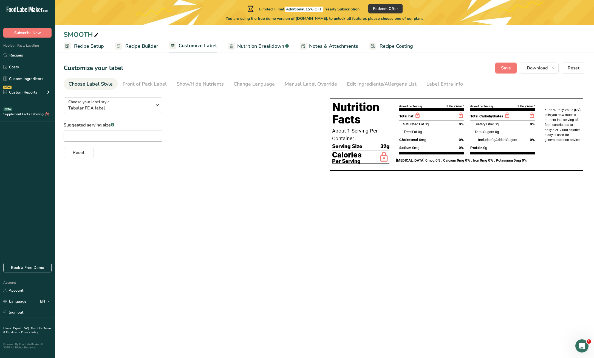
drag, startPoint x: 361, startPoint y: 108, endPoint x: 390, endPoint y: 109, distance: 29.3
click at [390, 109] on div "Nutrition Facts About 1 Serving Per Container Serving Size 32g Calories Per Ser…" at bounding box center [361, 135] width 64 height 74
click at [273, 189] on main "Limited Time! Additional 15% OFF Yearly Subscription Redeem Offer You are using…" at bounding box center [297, 179] width 594 height 358
click at [267, 45] on span "Nutrition Breakdown" at bounding box center [260, 45] width 47 height 7
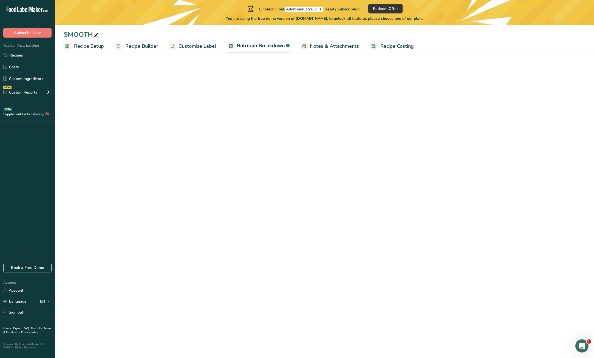
select select "Calories"
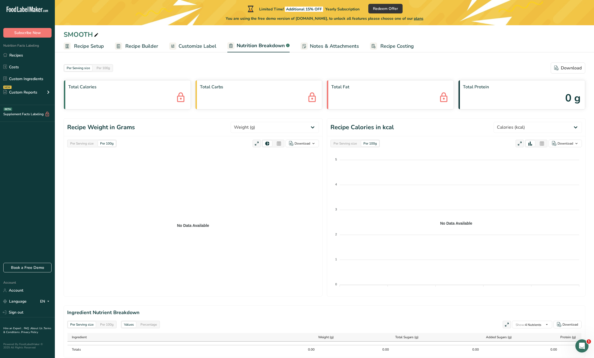
click at [239, 98] on div "Total Carbs" at bounding box center [258, 94] width 127 height 29
click at [385, 153] on foreignobject at bounding box center [455, 220] width 251 height 137
click at [147, 126] on header "Recipe Weight in Grams Weight (g) Calories (kcal) Energy KJ (kj) Total Fat (g) …" at bounding box center [193, 127] width 258 height 18
click at [178, 44] on span "Customize Label" at bounding box center [197, 45] width 38 height 7
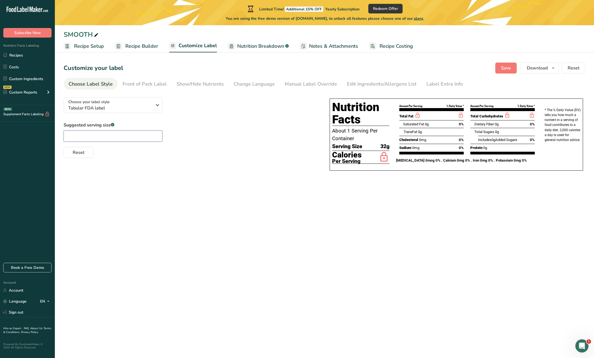
click at [127, 132] on input "text" at bounding box center [113, 135] width 99 height 11
type input "2 Tbsp"
click at [82, 152] on span "Reset" at bounding box center [79, 152] width 12 height 7
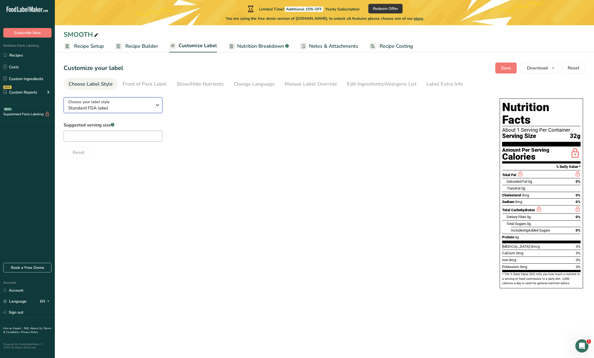
click at [151, 104] on div "Choose your label style Standard FDA label" at bounding box center [110, 105] width 84 height 12
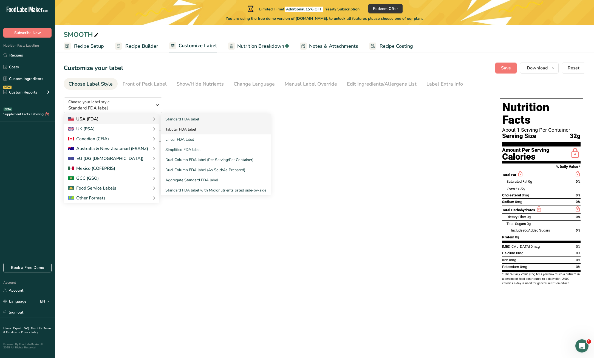
click at [191, 128] on link "Tabular FDA label" at bounding box center [216, 129] width 110 height 10
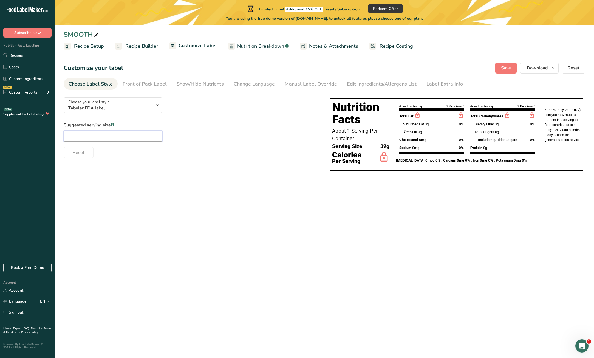
click at [112, 133] on input "text" at bounding box center [113, 135] width 99 height 11
type input "2 Tbsp"
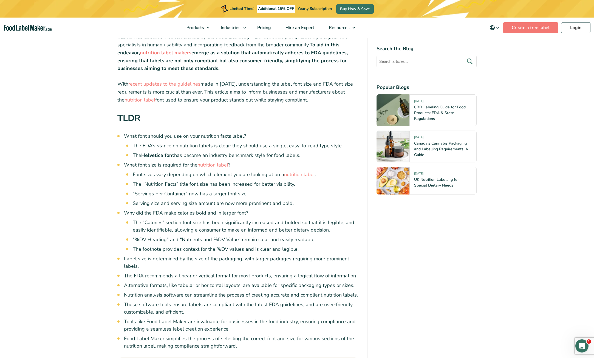
scroll to position [219, 0]
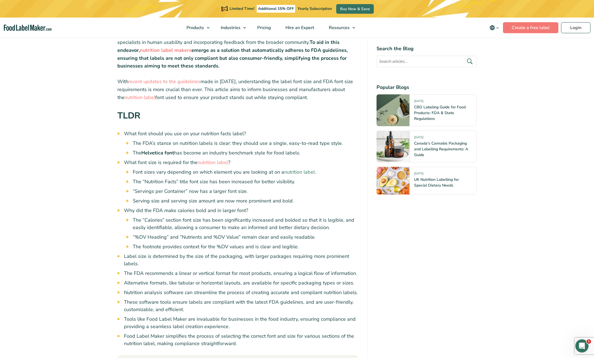
click at [297, 173] on link "nutrition label" at bounding box center [299, 172] width 31 height 7
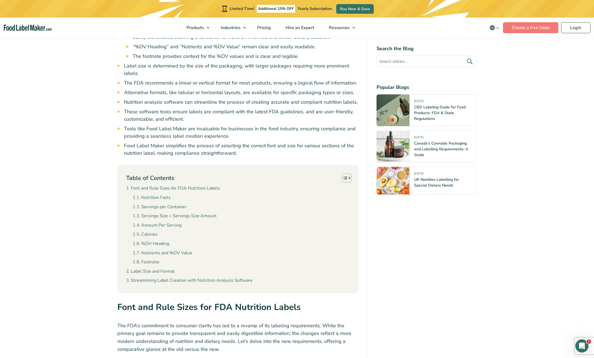
scroll to position [411, 0]
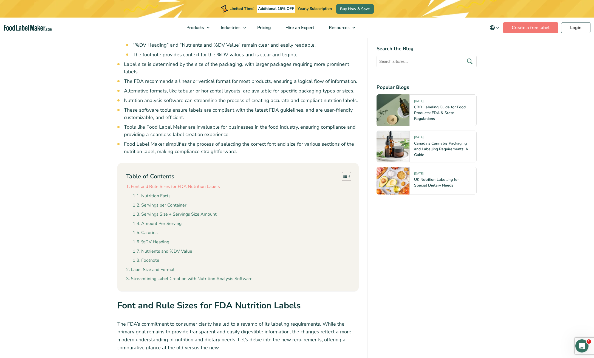
click at [171, 186] on link "Font and Rule Sizes for FDA Nutrition Labels" at bounding box center [173, 186] width 94 height 7
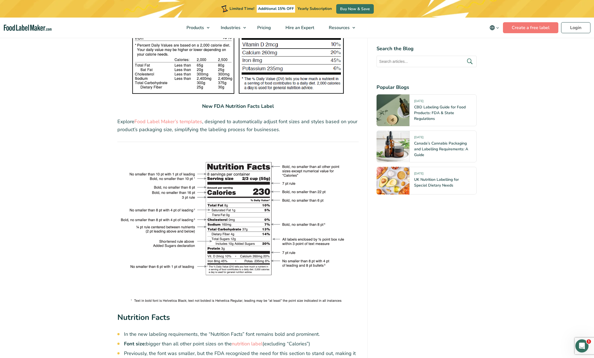
scroll to position [897, 0]
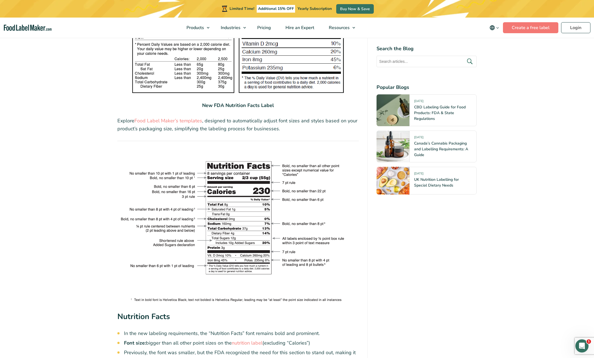
click at [296, 95] on div "The Nutrition facts label on food items serves as a crucial resource, helping c…" at bounding box center [237, 356] width 241 height 2054
